Goal: Ask a question

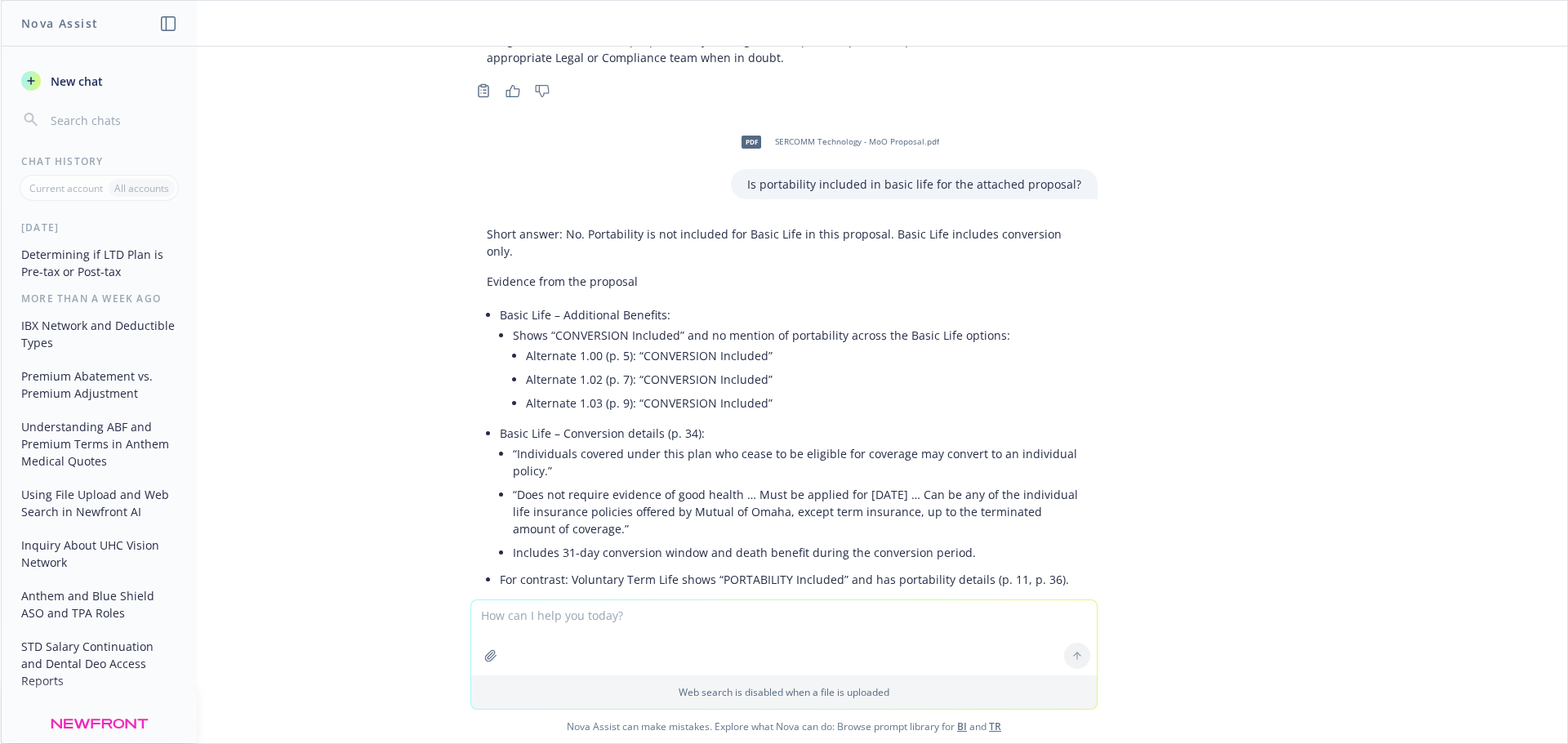
scroll to position [1464, 0]
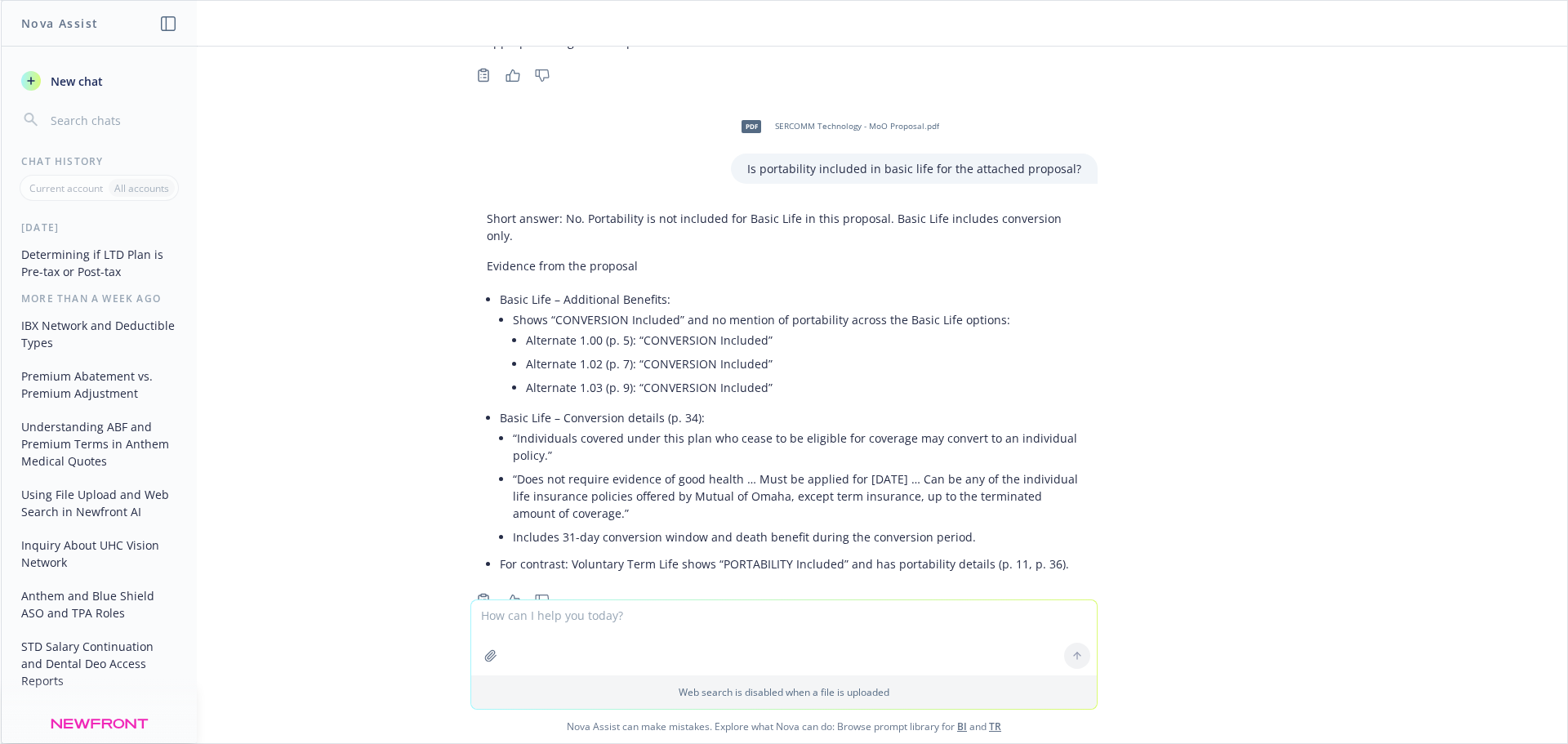
click at [630, 627] on textarea at bounding box center [784, 638] width 626 height 75
type textarea "Do carriers need salary information to quote voluntary LTD"
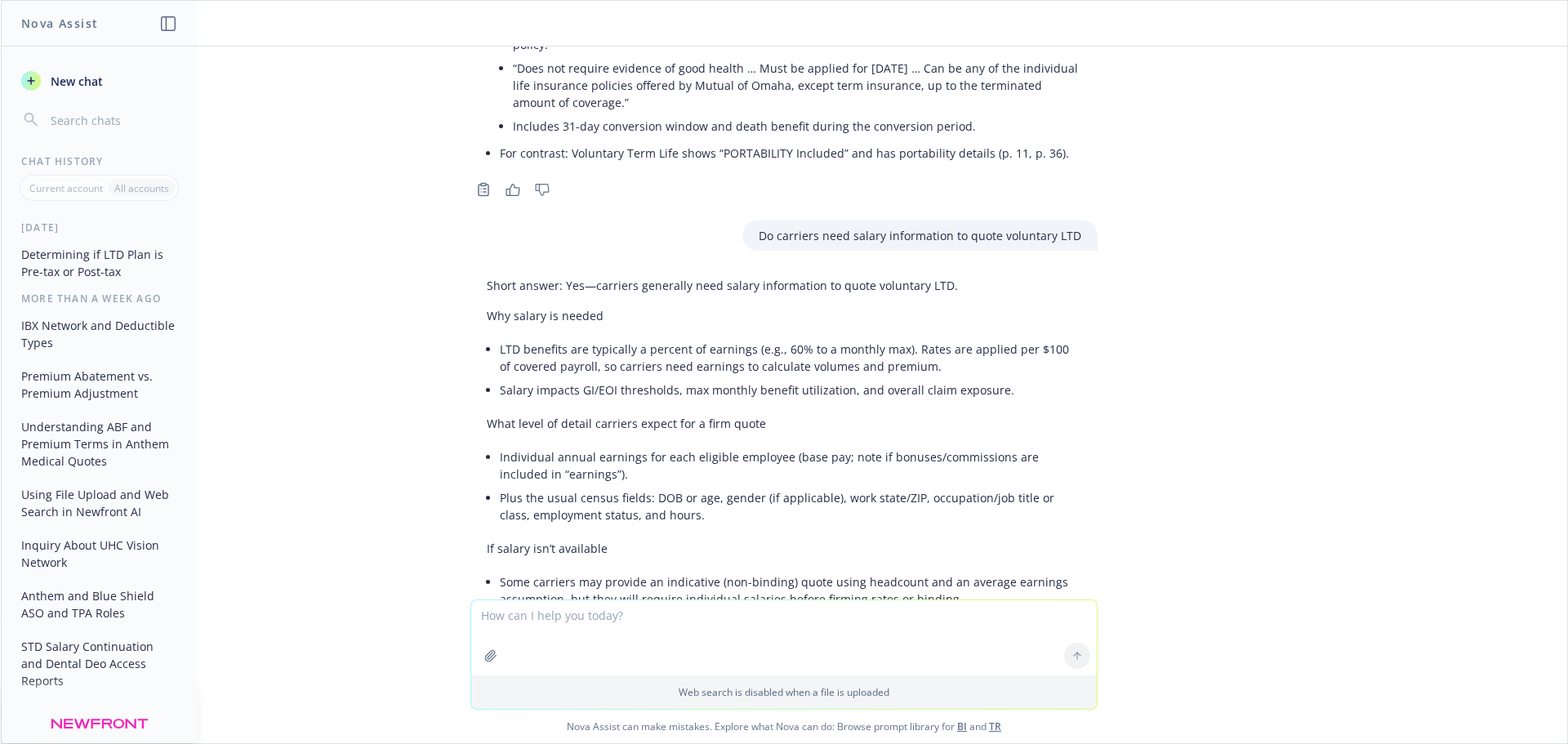
scroll to position [1877, 0]
